Goal: Information Seeking & Learning: Learn about a topic

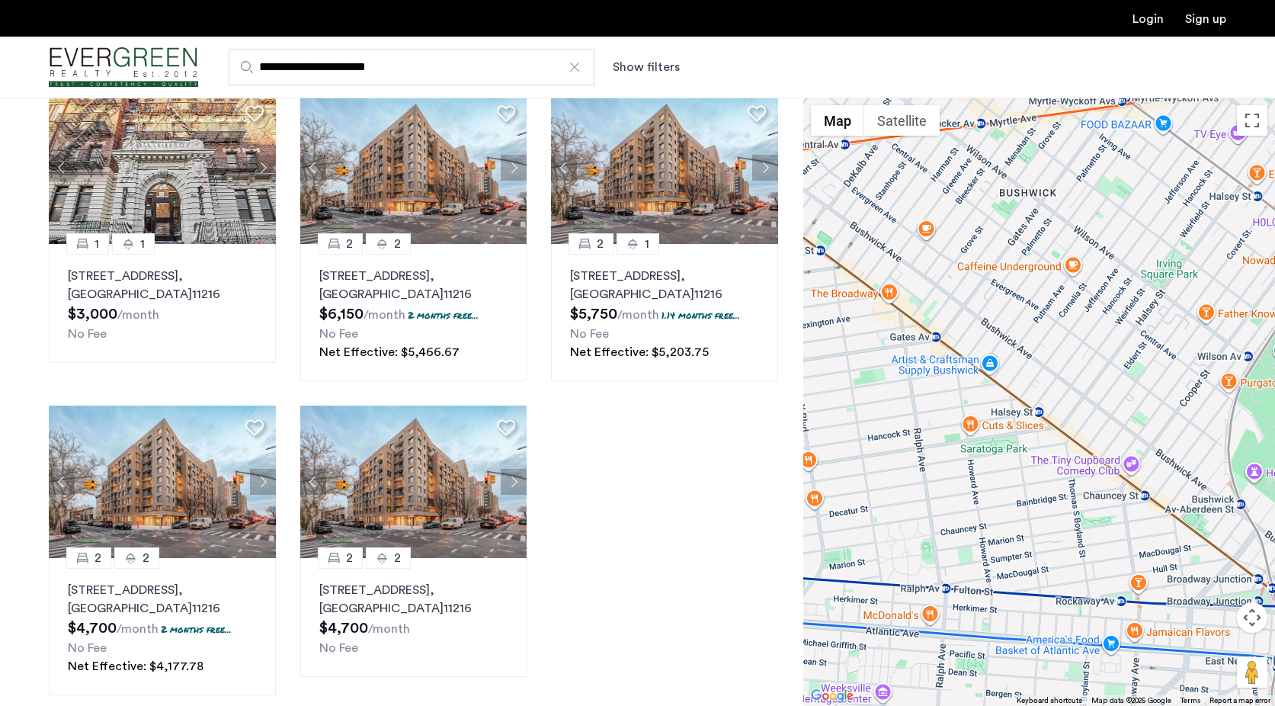
scroll to position [386, 0]
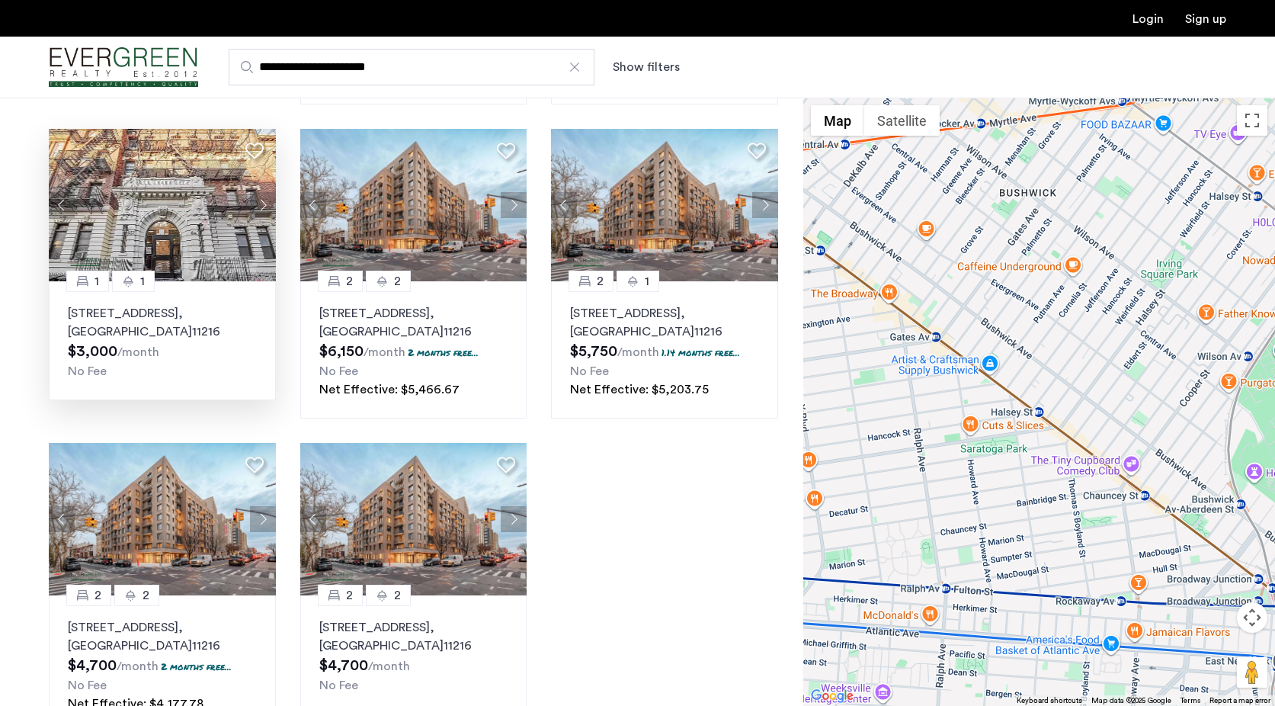
click at [263, 192] on button "Next apartment" at bounding box center [263, 205] width 26 height 26
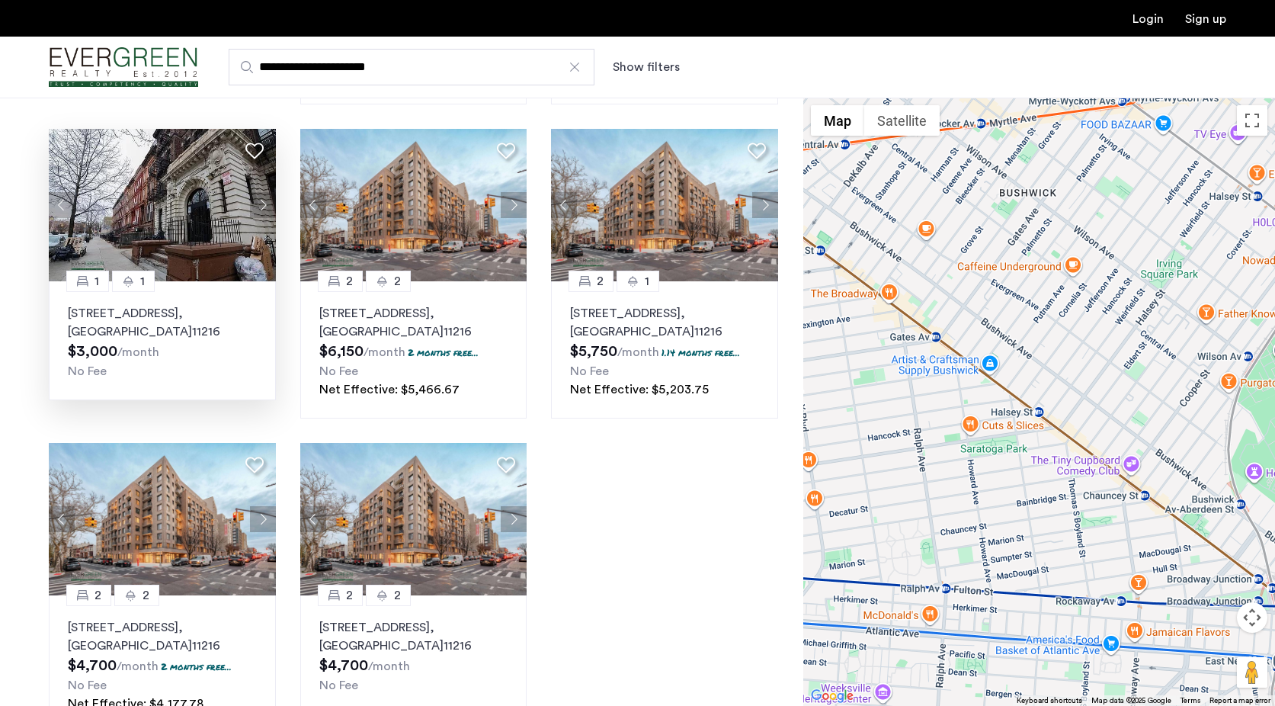
click at [263, 192] on button "Next apartment" at bounding box center [263, 205] width 26 height 26
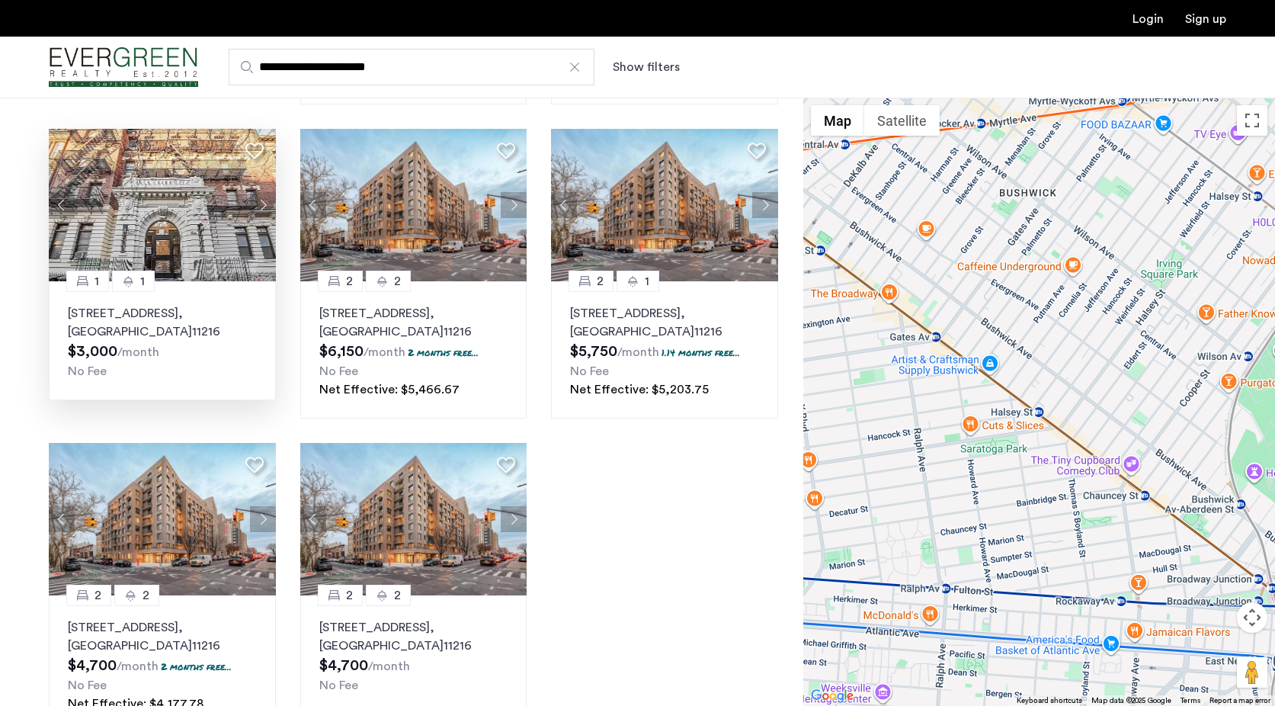
click at [263, 192] on button "Next apartment" at bounding box center [263, 205] width 26 height 26
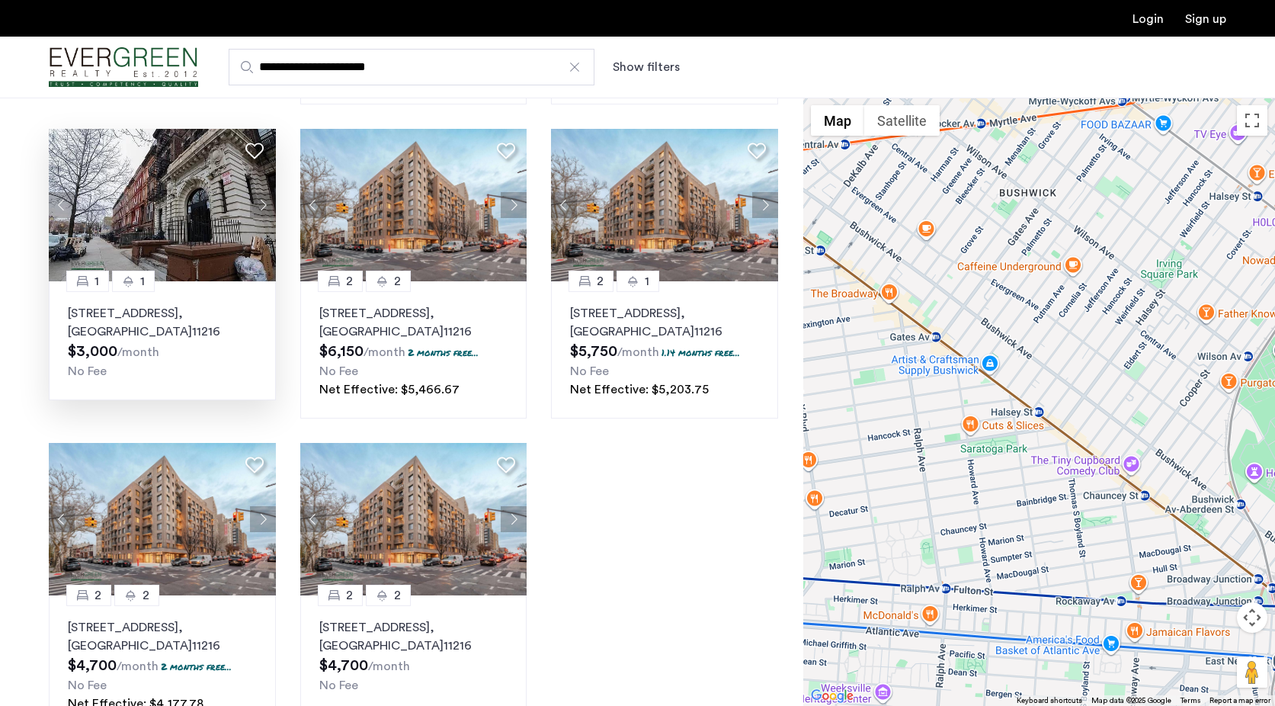
click at [263, 192] on button "Next apartment" at bounding box center [263, 205] width 26 height 26
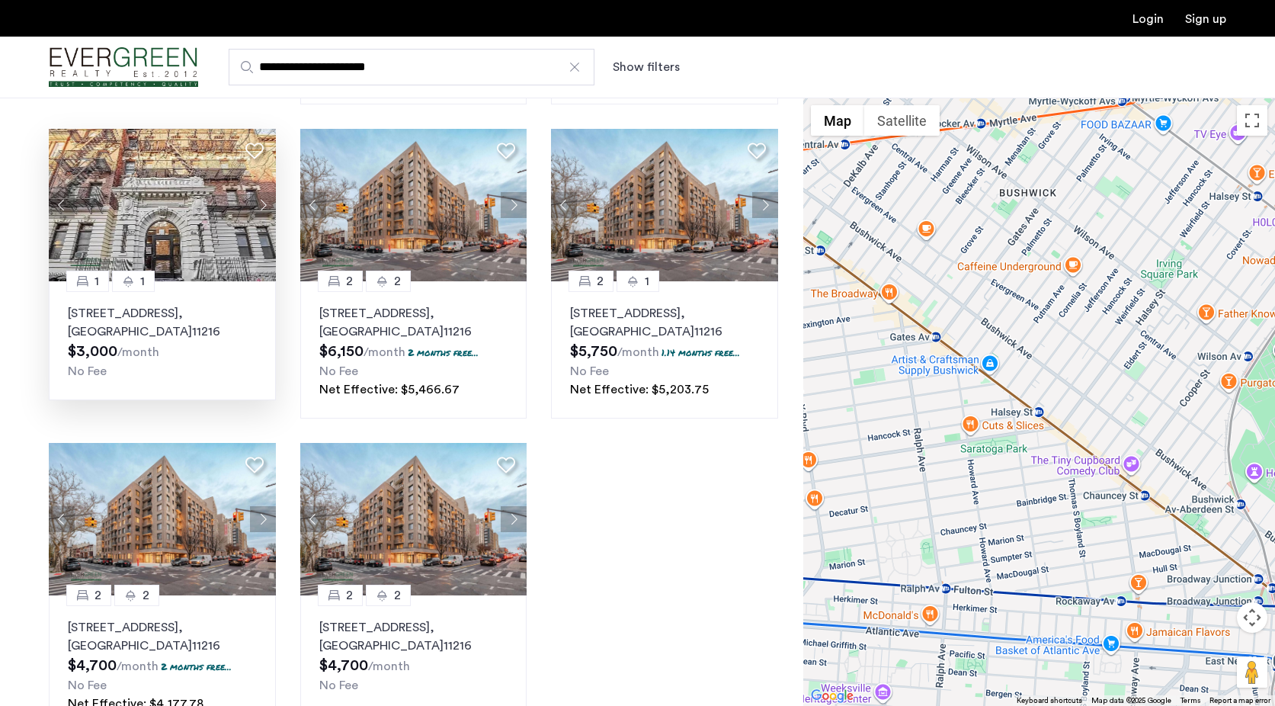
click at [263, 192] on button "Next apartment" at bounding box center [263, 205] width 26 height 26
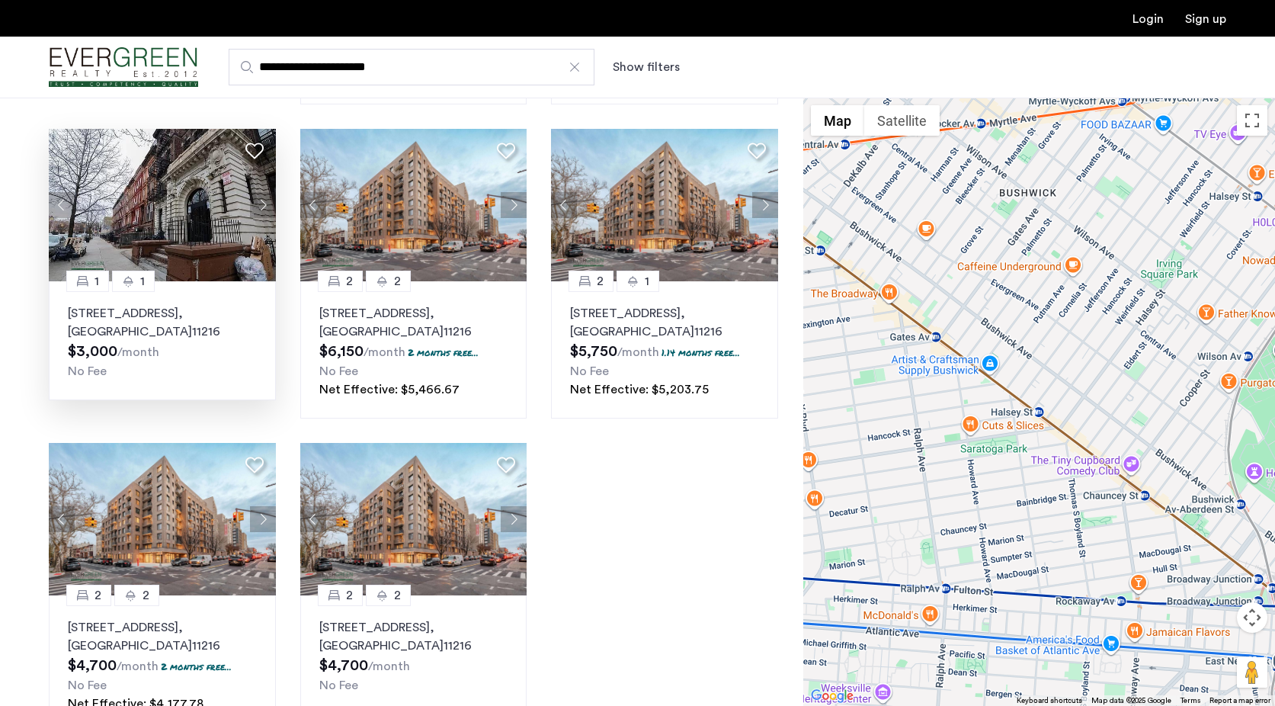
click at [263, 192] on button "Next apartment" at bounding box center [263, 205] width 26 height 26
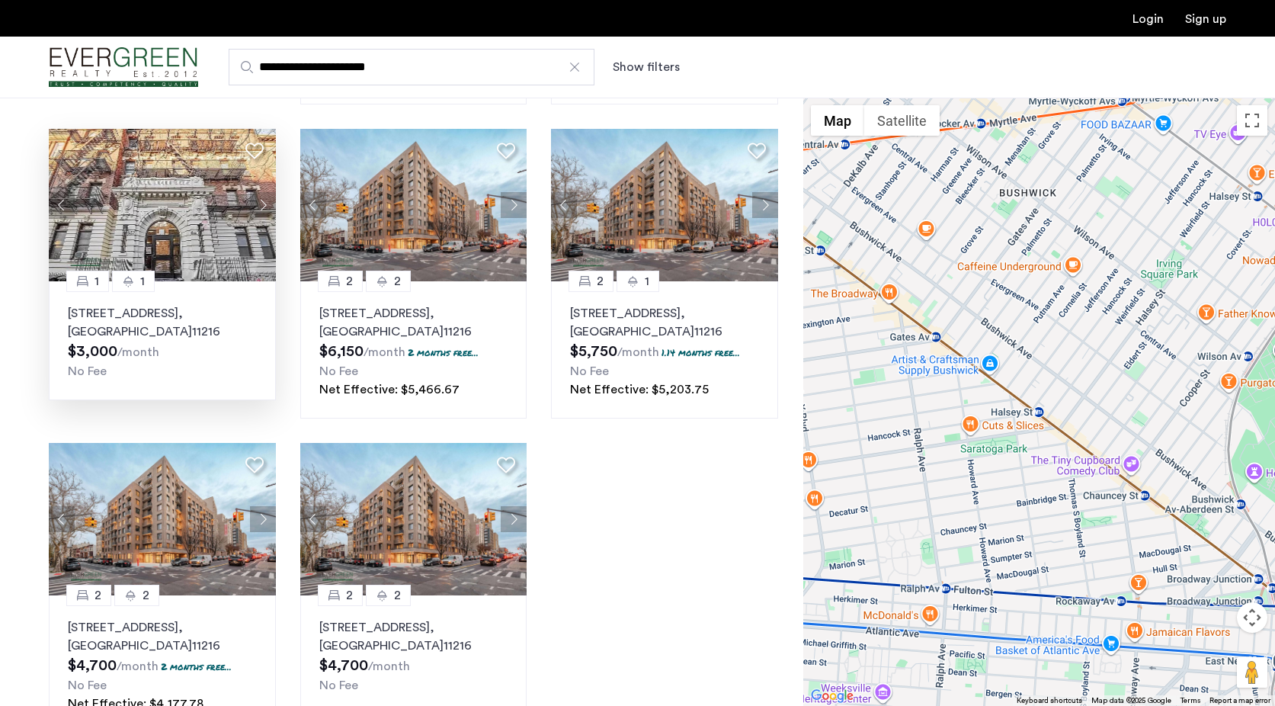
click at [263, 192] on button "Next apartment" at bounding box center [263, 205] width 26 height 26
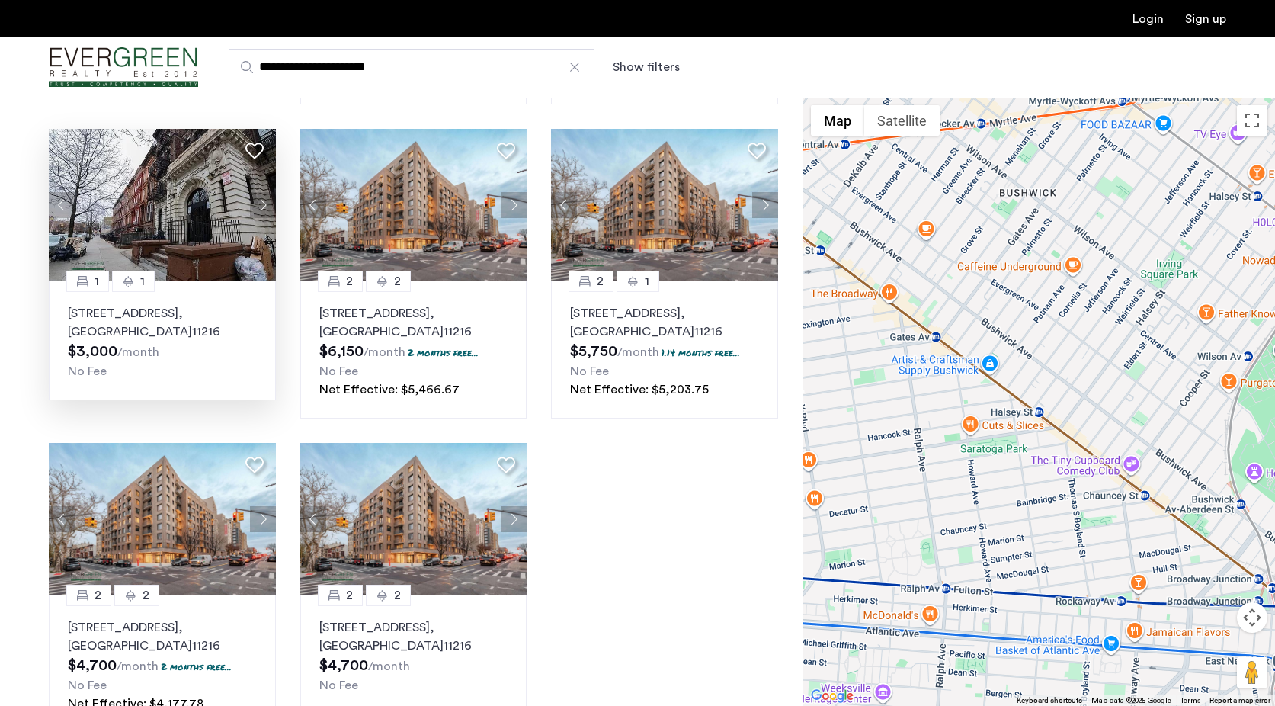
click at [263, 192] on button "Next apartment" at bounding box center [263, 205] width 26 height 26
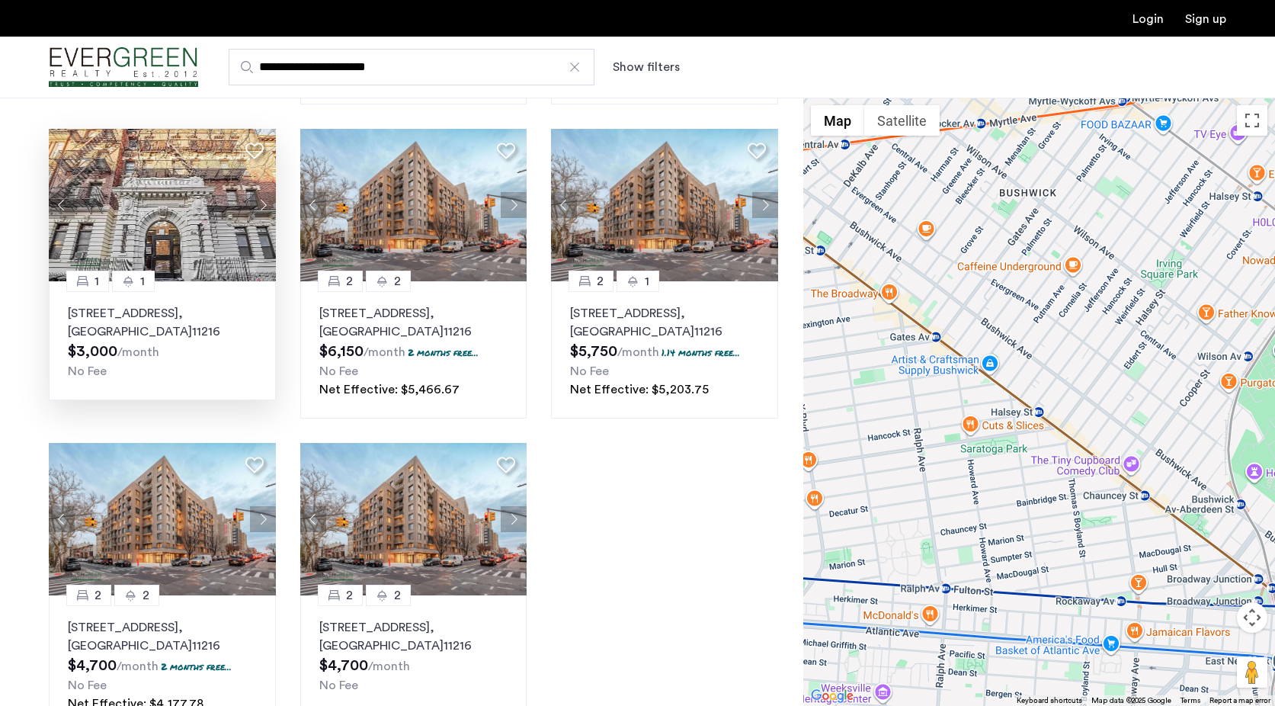
click at [263, 192] on button "Next apartment" at bounding box center [263, 205] width 26 height 26
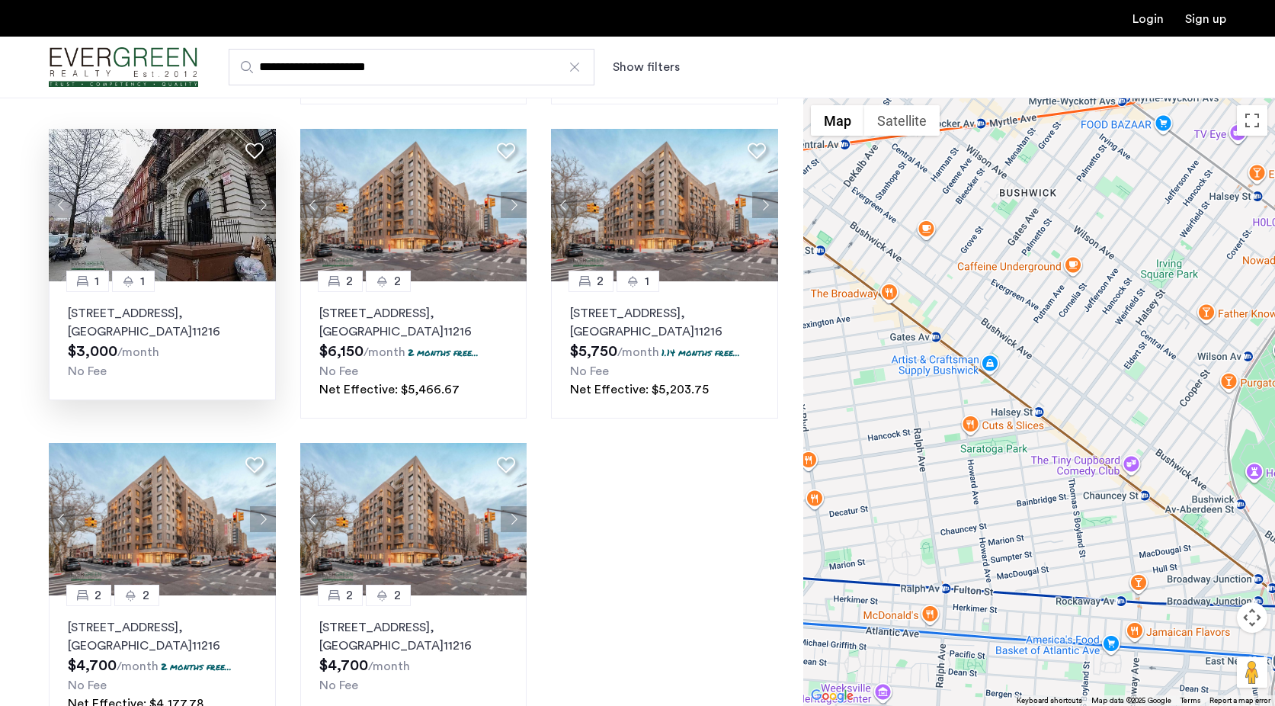
click at [263, 192] on button "Next apartment" at bounding box center [263, 205] width 26 height 26
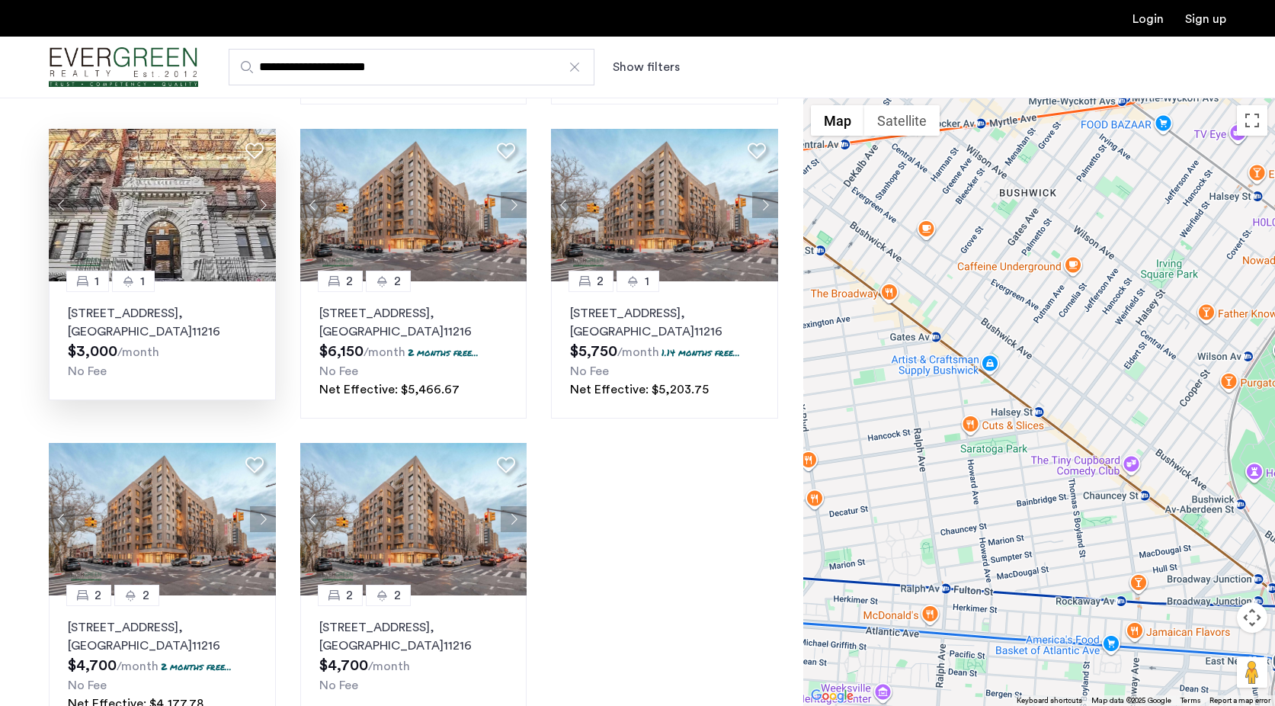
scroll to position [0, 0]
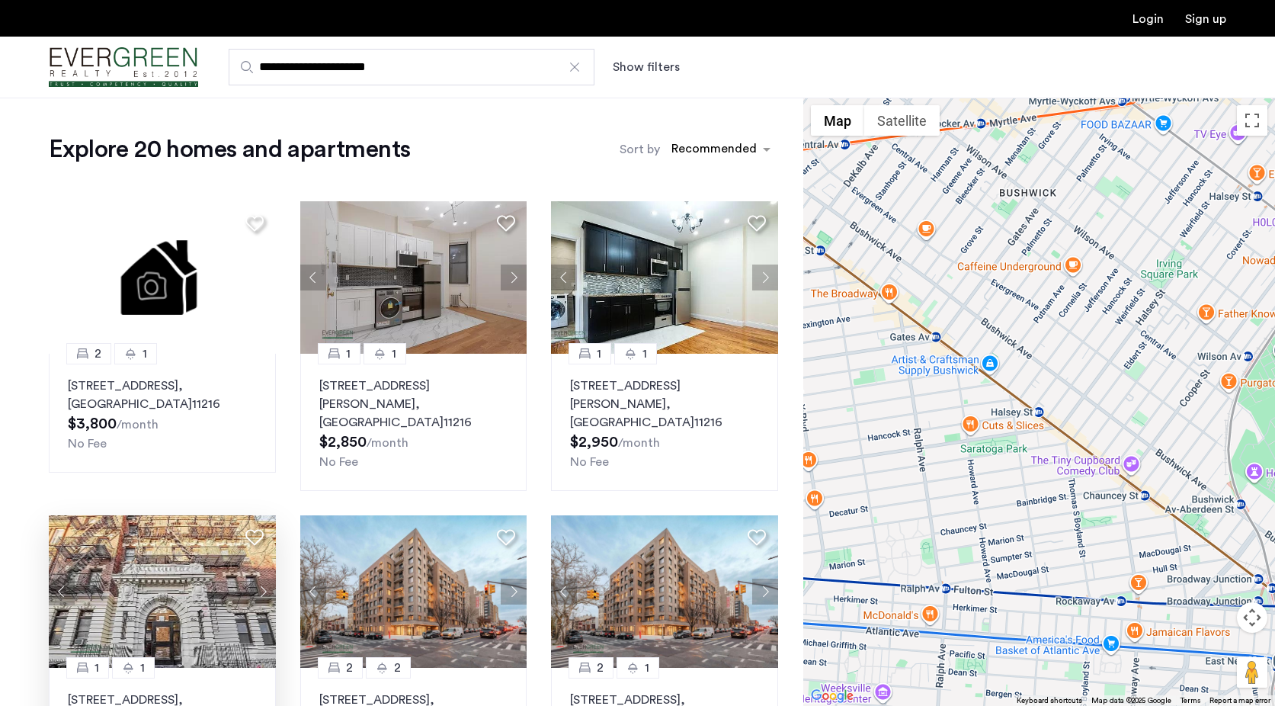
click at [159, 66] on img "Cazamio Logo" at bounding box center [123, 67] width 149 height 57
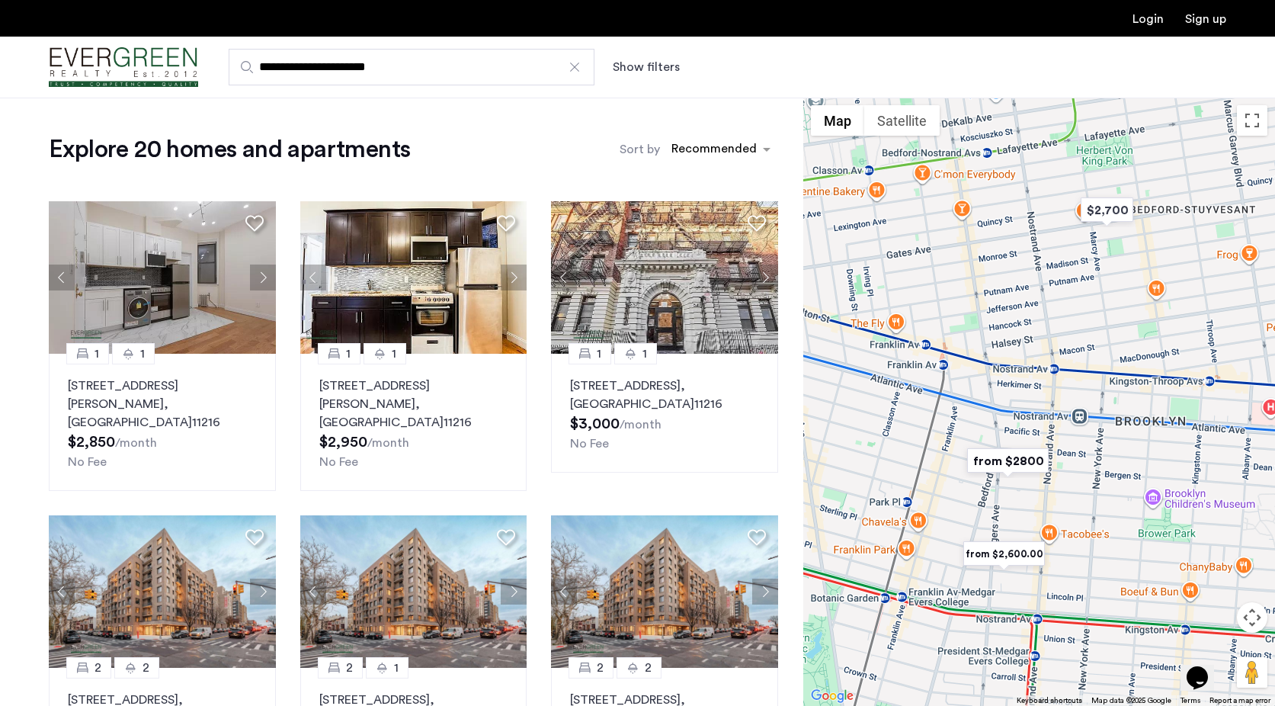
click at [398, 78] on input "**********" at bounding box center [412, 67] width 366 height 37
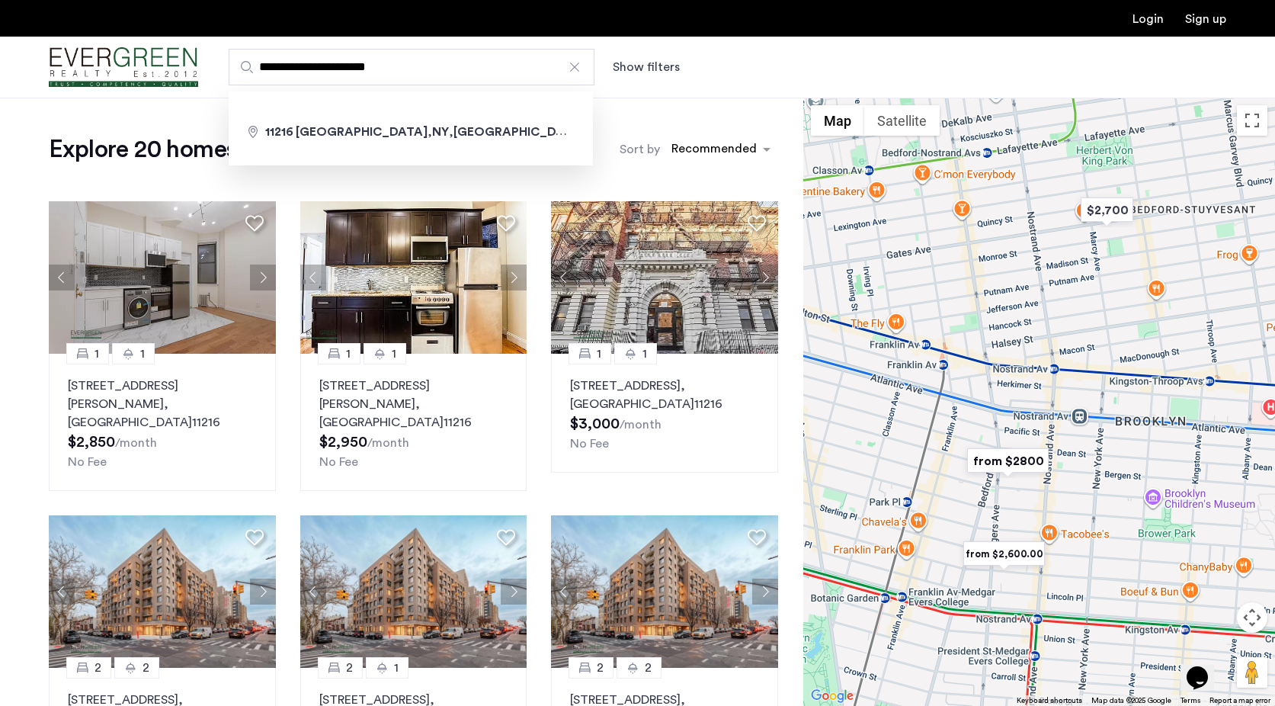
click at [385, 72] on input "**********" at bounding box center [412, 67] width 366 height 37
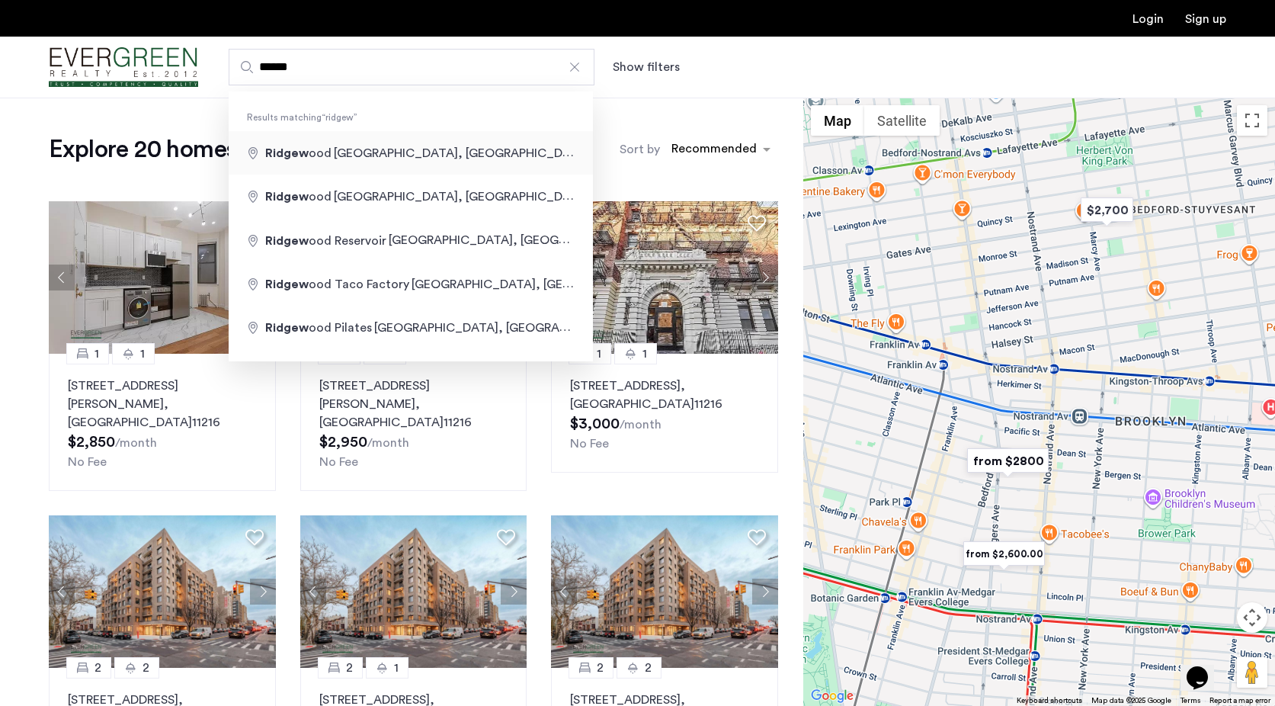
type input "**********"
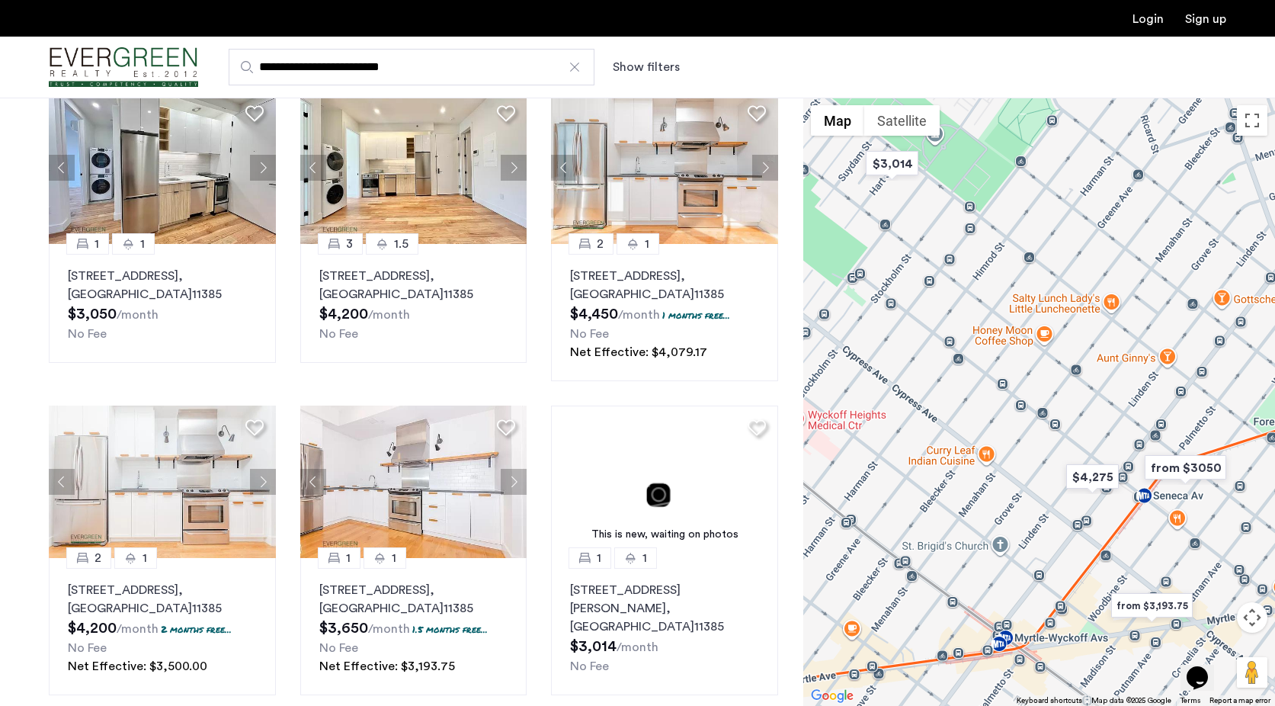
scroll to position [109, 0]
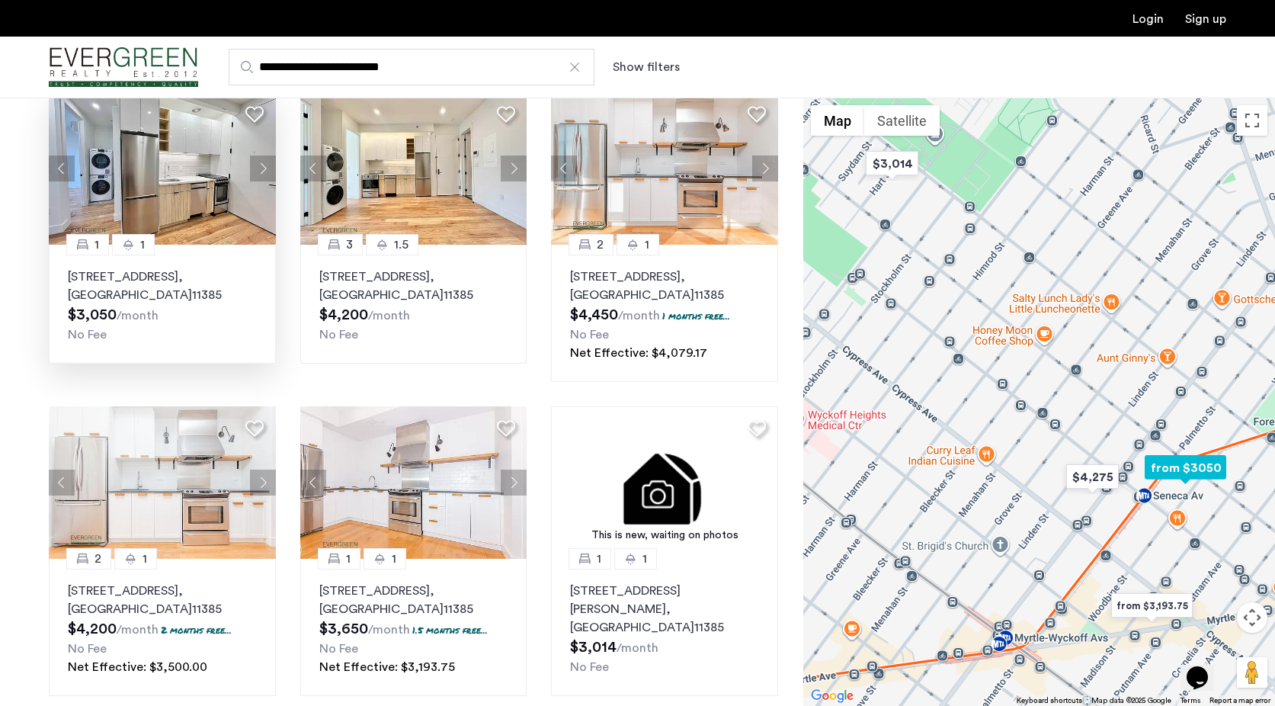
click at [263, 166] on button "Next apartment" at bounding box center [263, 169] width 26 height 26
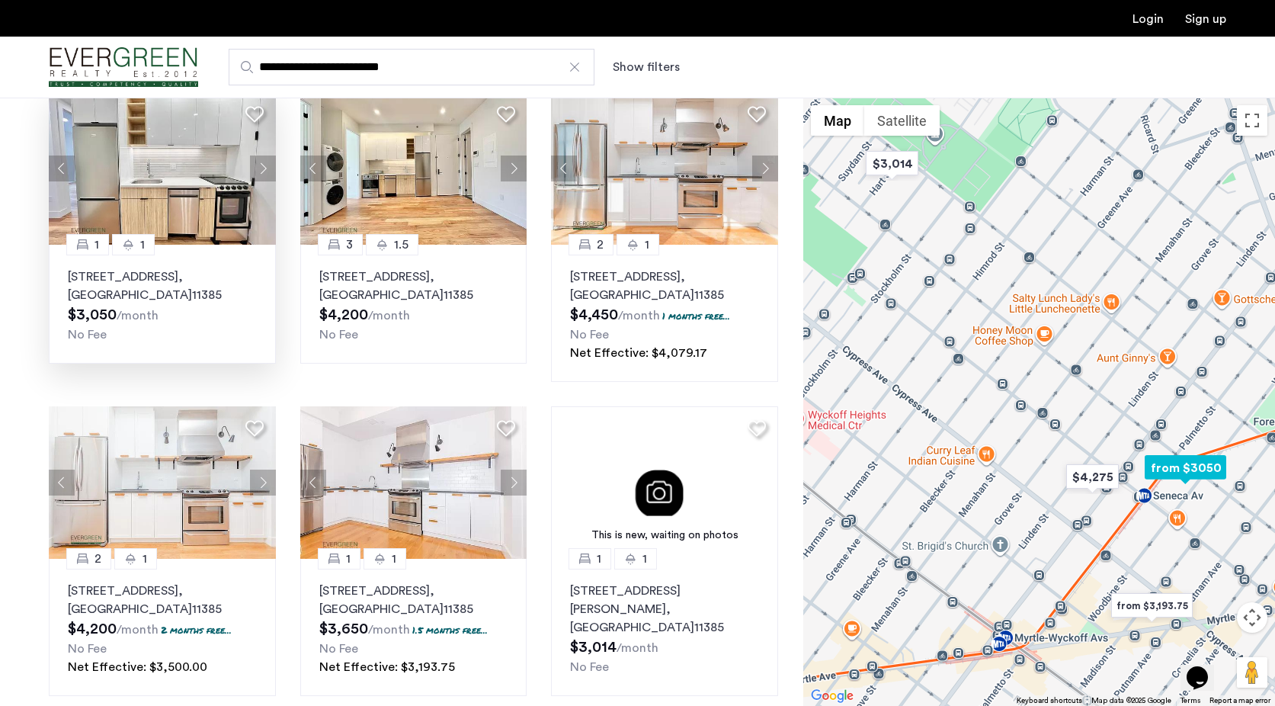
click at [263, 166] on button "Next apartment" at bounding box center [263, 169] width 26 height 26
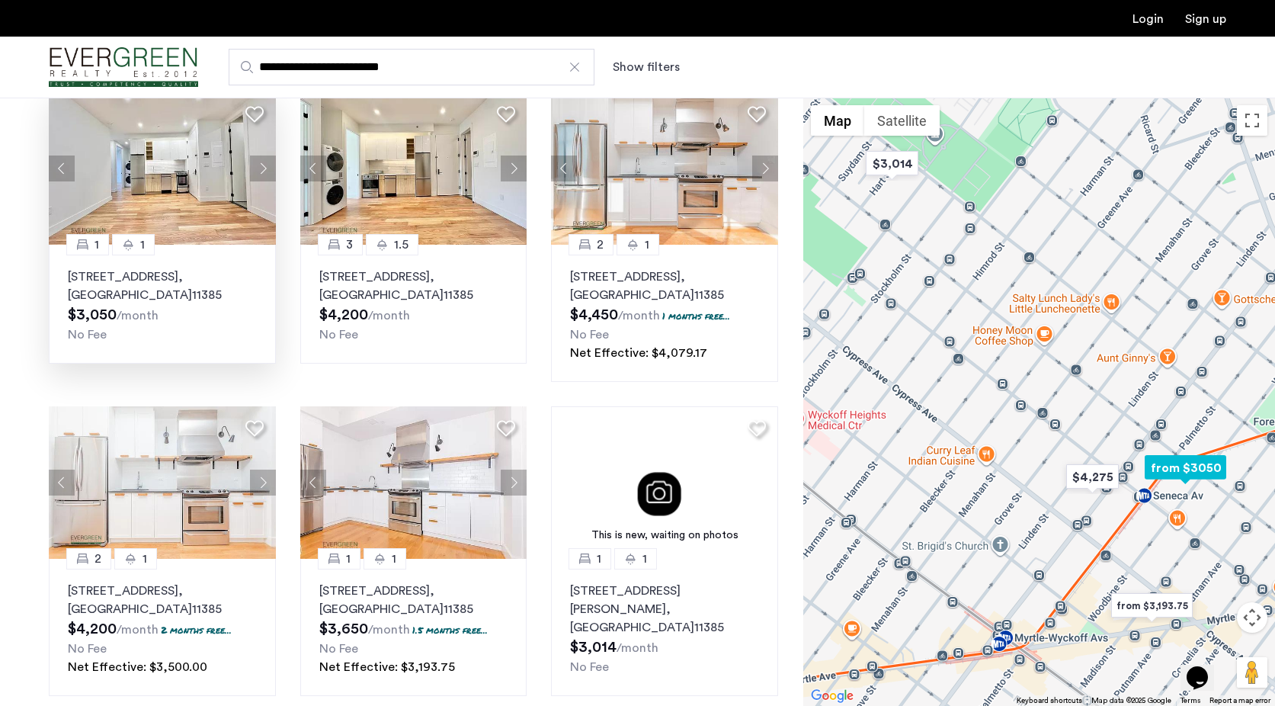
click at [263, 166] on button "Next apartment" at bounding box center [263, 169] width 26 height 26
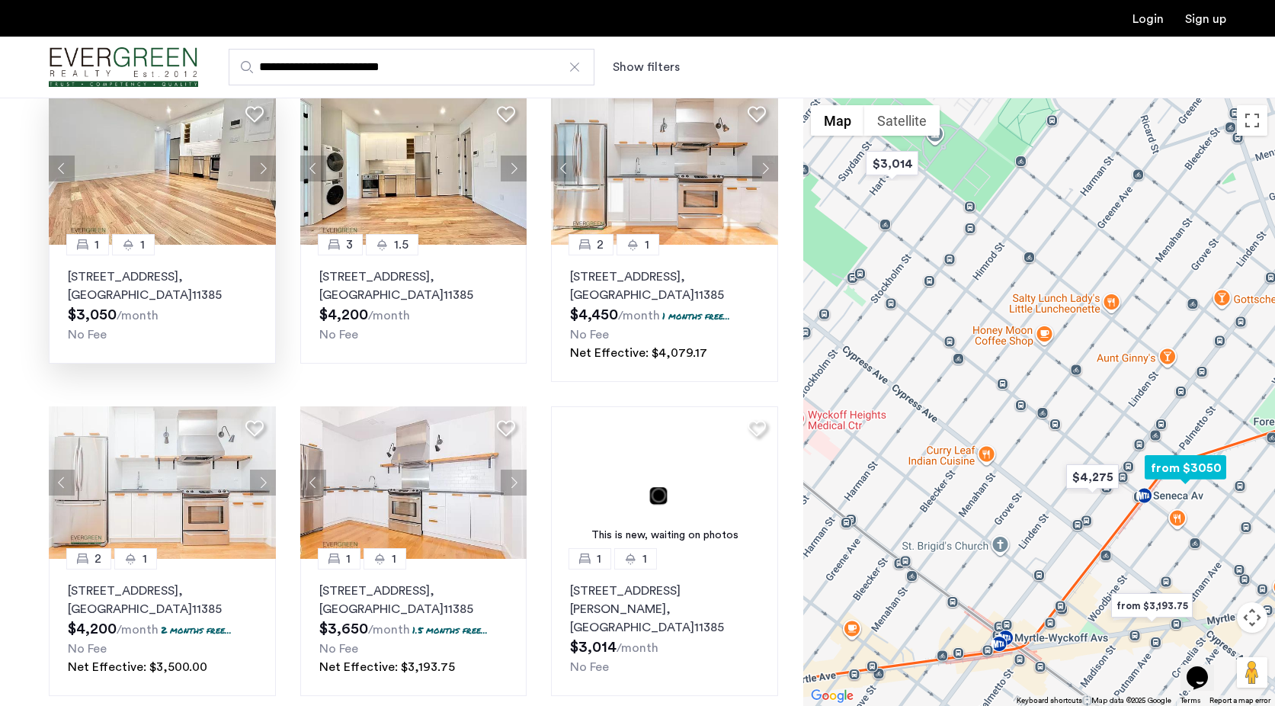
click at [263, 166] on button "Next apartment" at bounding box center [263, 169] width 26 height 26
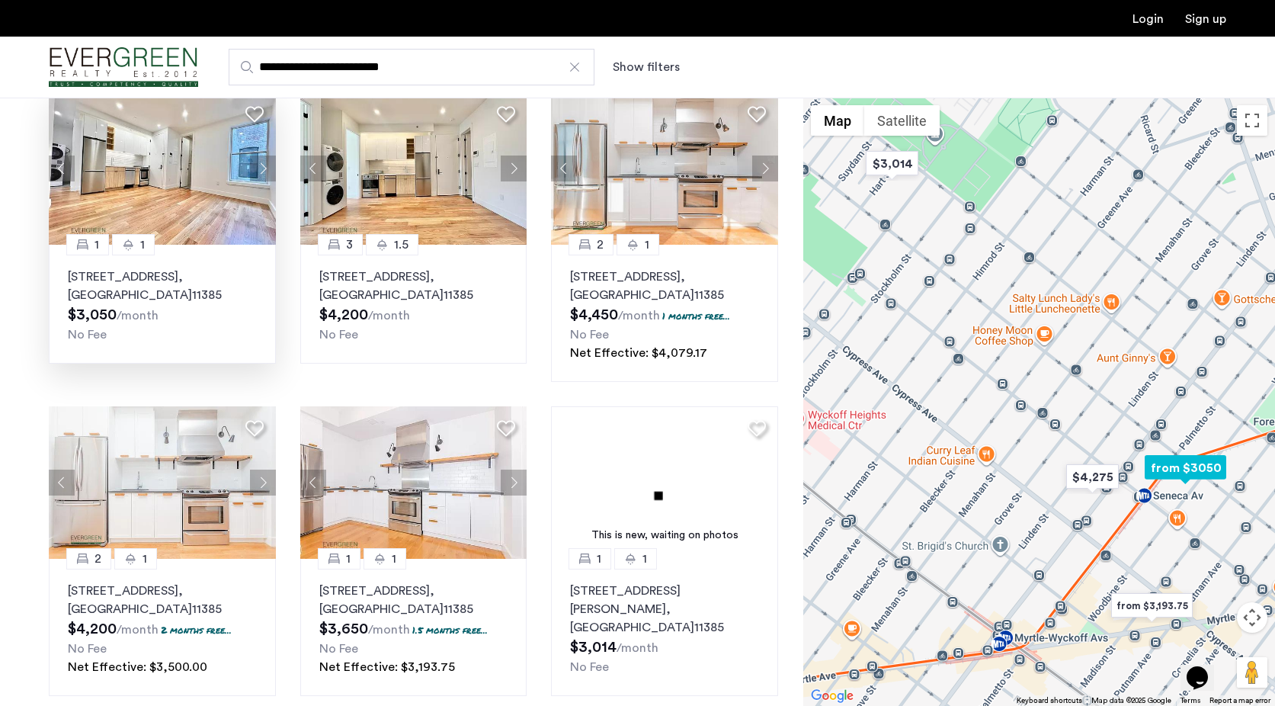
click at [263, 166] on button "Next apartment" at bounding box center [263, 169] width 26 height 26
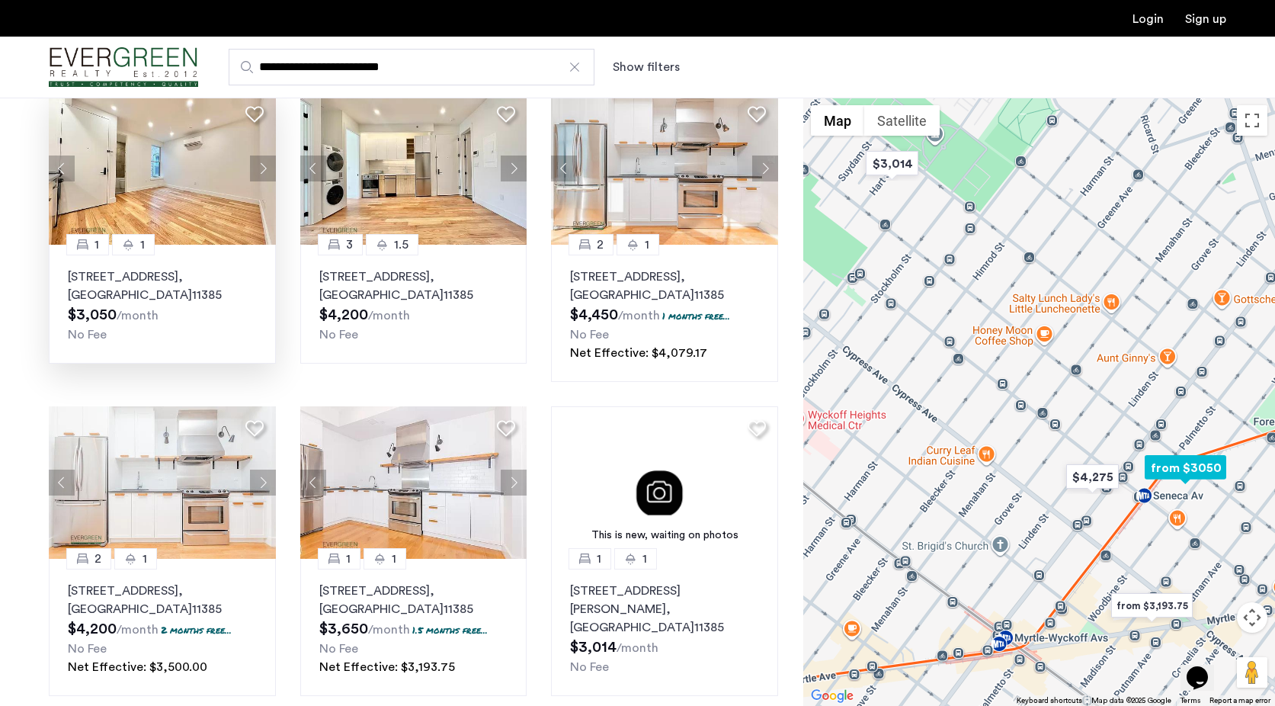
click at [263, 166] on button "Next apartment" at bounding box center [263, 169] width 26 height 26
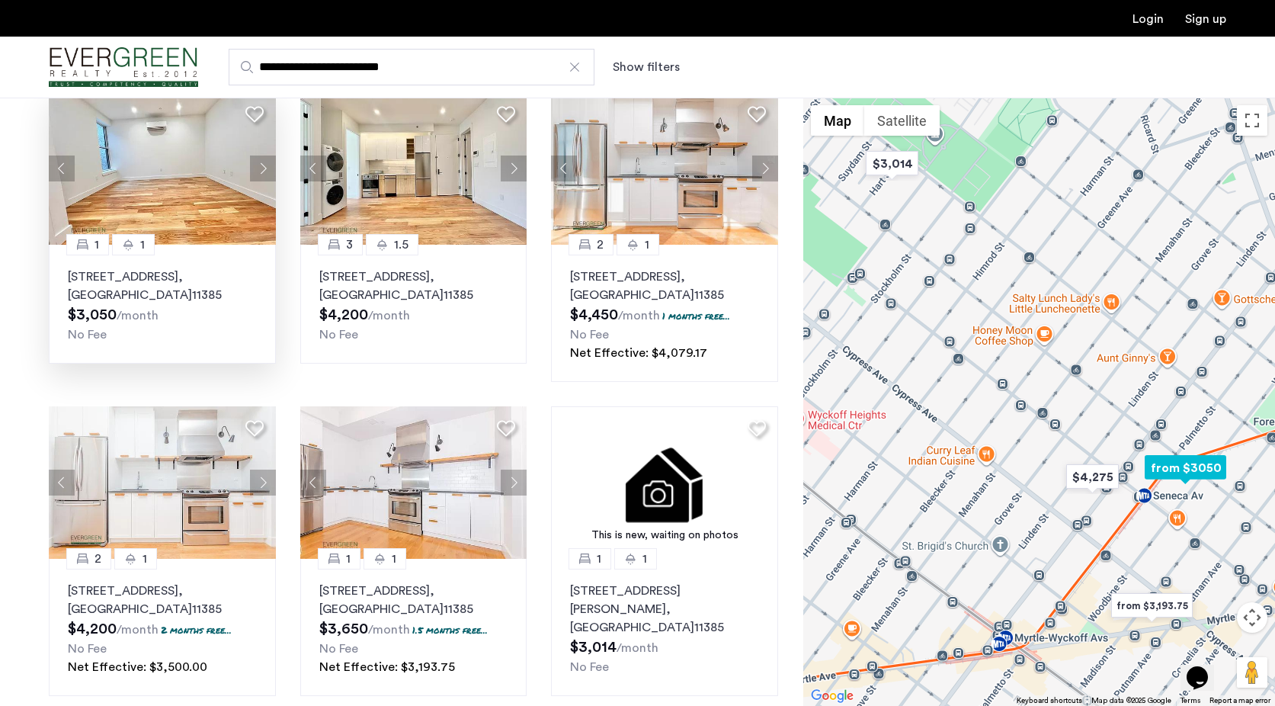
click at [263, 166] on button "Next apartment" at bounding box center [263, 169] width 26 height 26
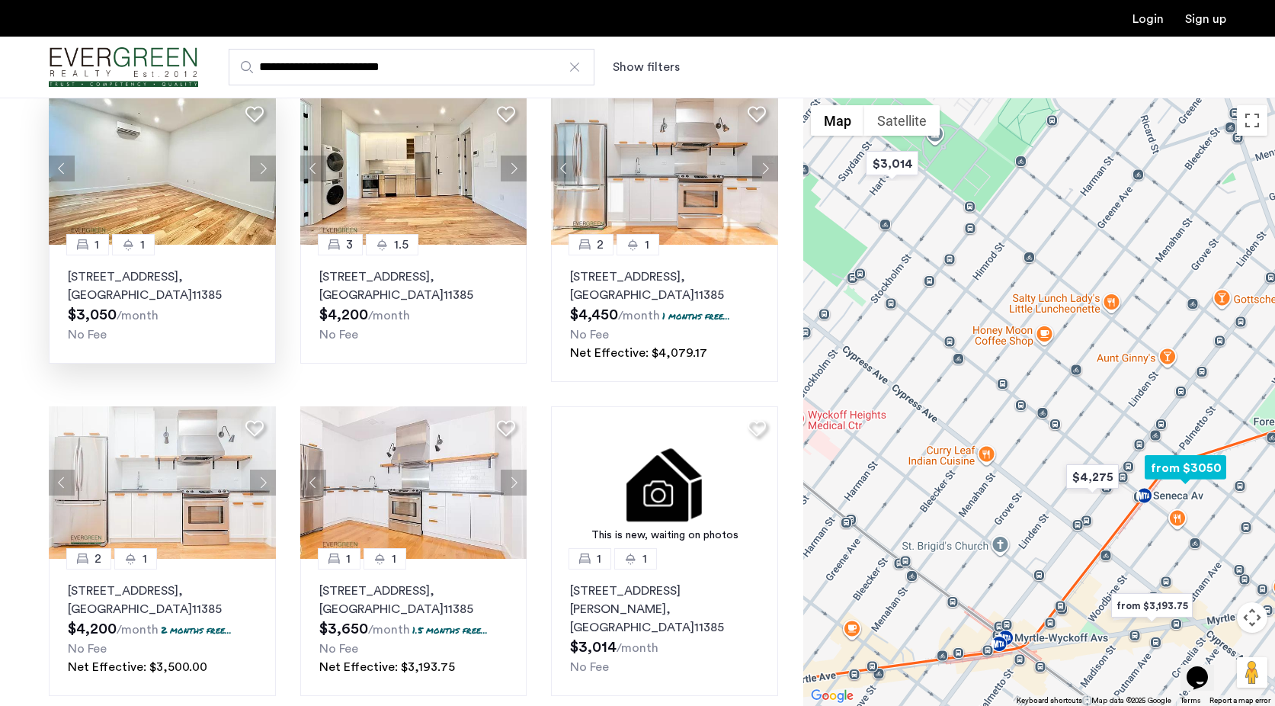
click at [263, 166] on button "Next apartment" at bounding box center [263, 169] width 26 height 26
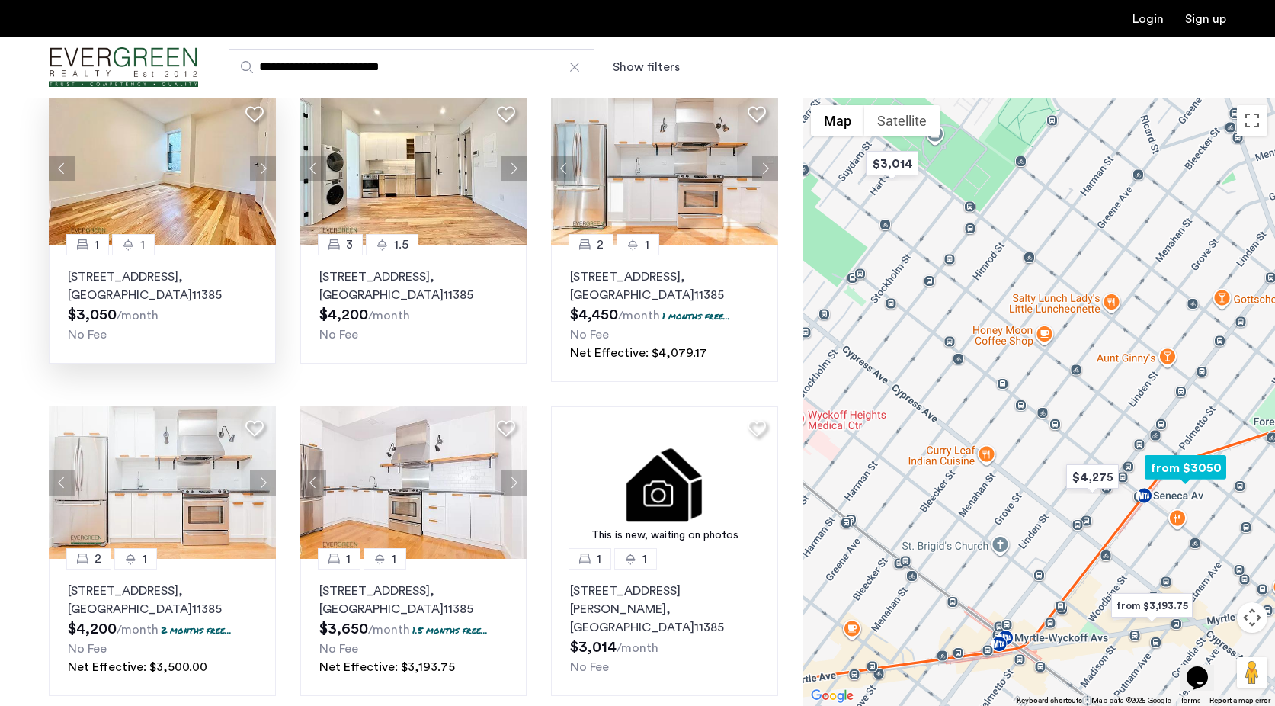
click at [263, 166] on button "Next apartment" at bounding box center [263, 169] width 26 height 26
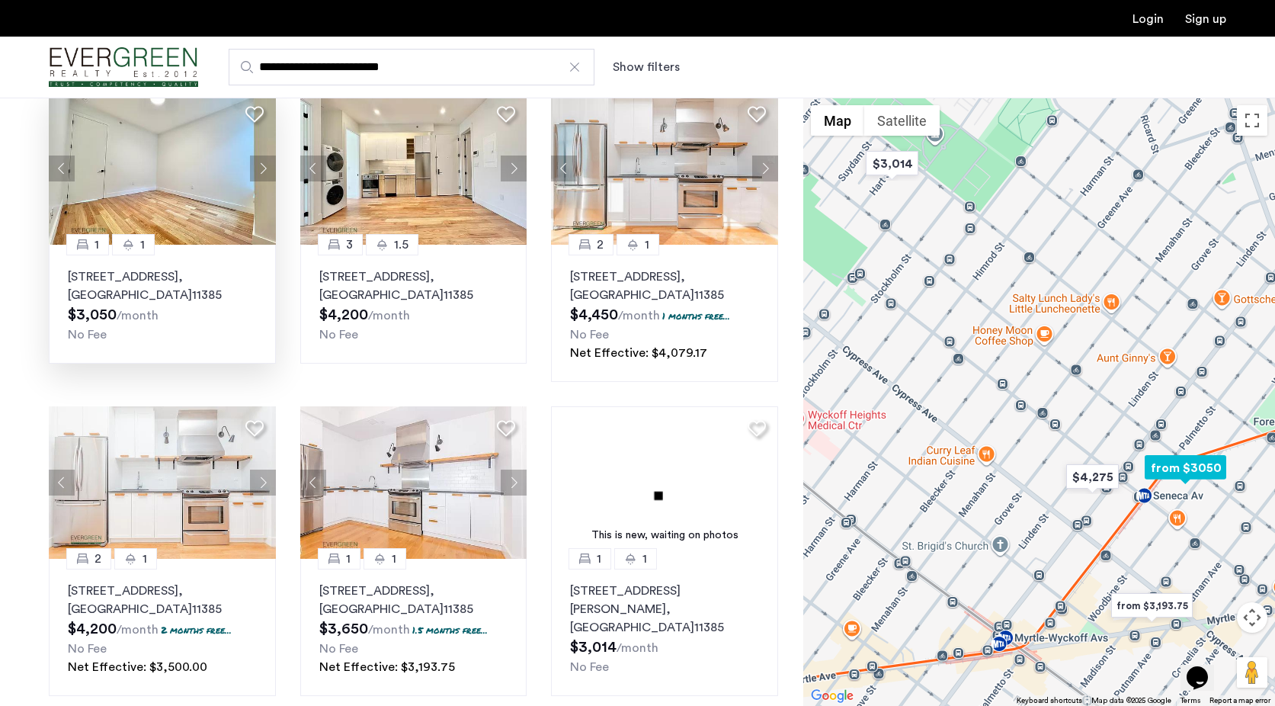
click at [263, 166] on button "Next apartment" at bounding box center [263, 169] width 26 height 26
